Goal: Information Seeking & Learning: Find contact information

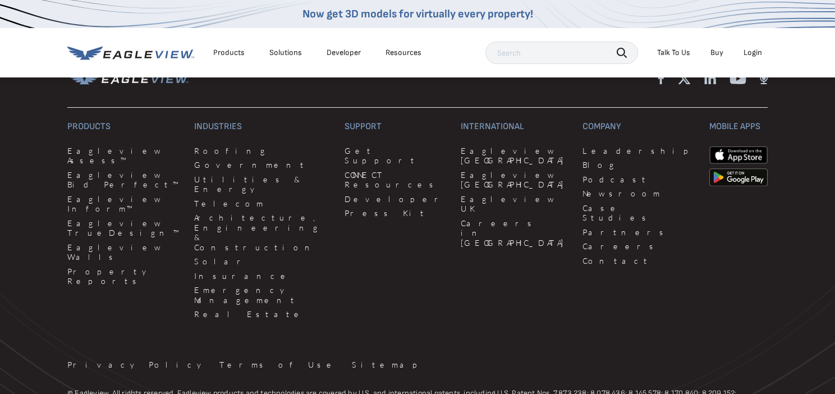
scroll to position [2879, 0]
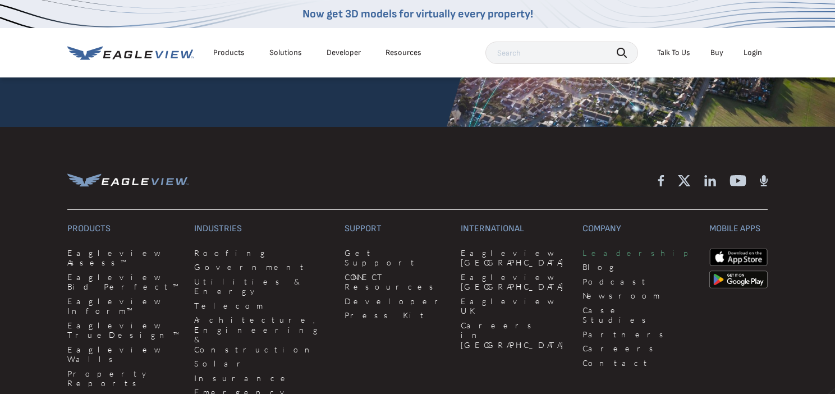
click at [582, 248] on link "Leadership" at bounding box center [638, 253] width 113 height 10
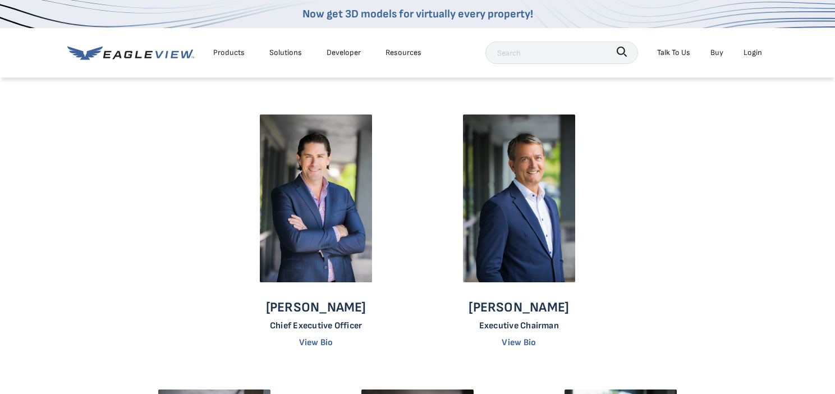
drag, startPoint x: 375, startPoint y: 308, endPoint x: 305, endPoint y: 311, distance: 69.6
click at [305, 311] on div "Piers Dormeyer Chief Executive Officer View Bio" at bounding box center [316, 232] width 178 height 237
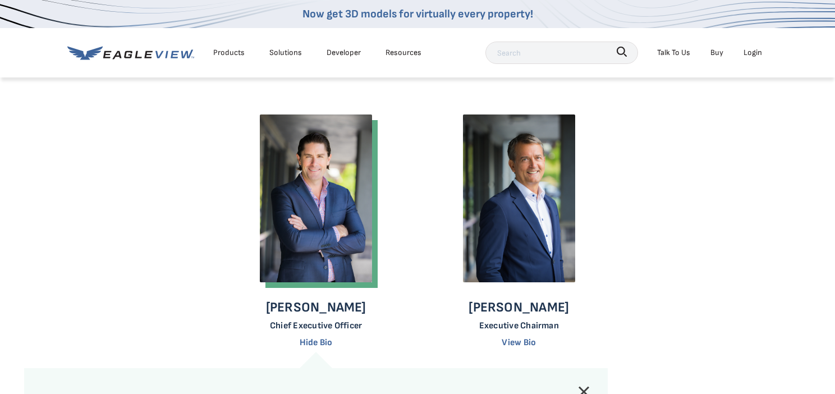
copy p "Dormeyer"
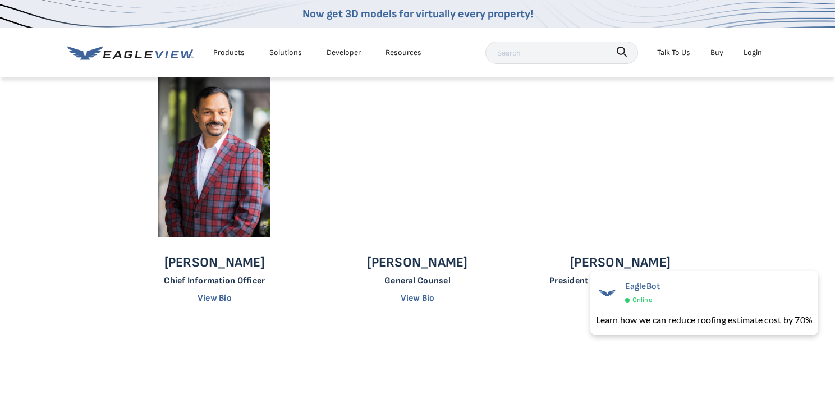
scroll to position [1010, 0]
